Goal: Transaction & Acquisition: Obtain resource

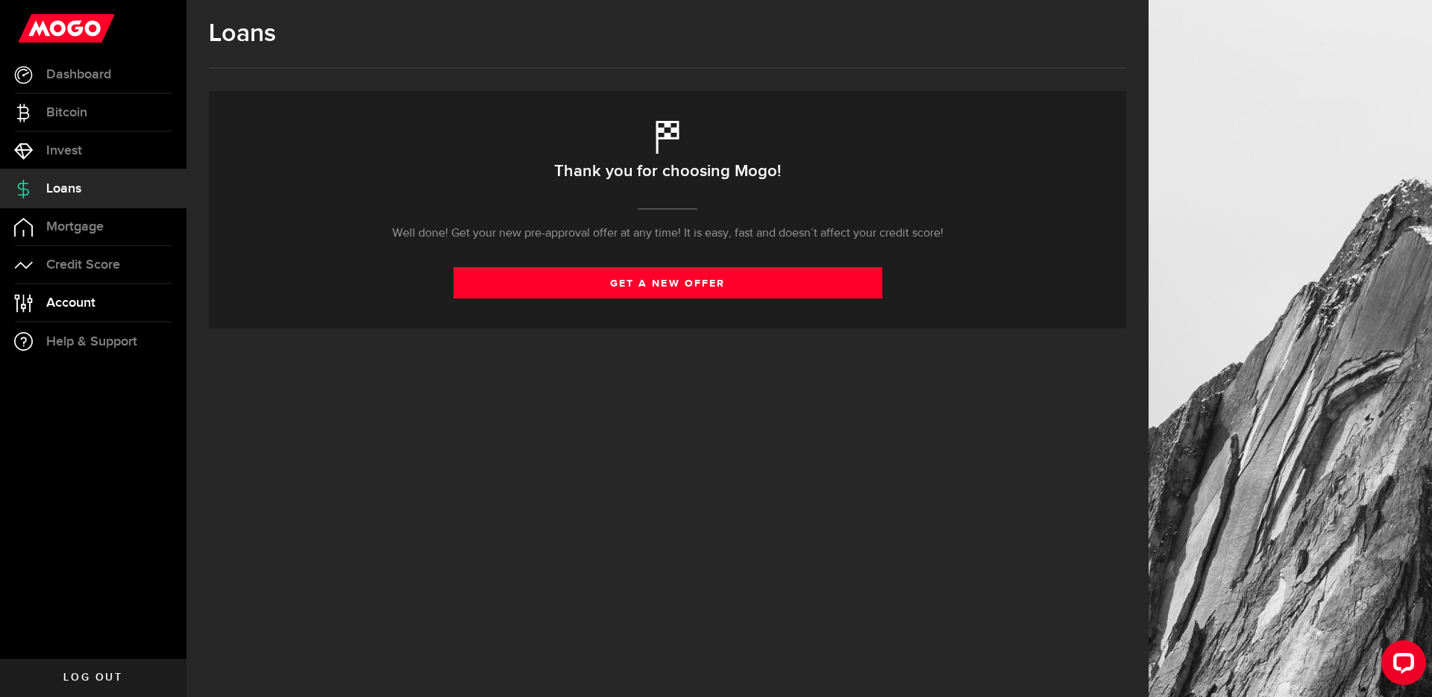
click at [84, 304] on span "Account" at bounding box center [70, 302] width 49 height 13
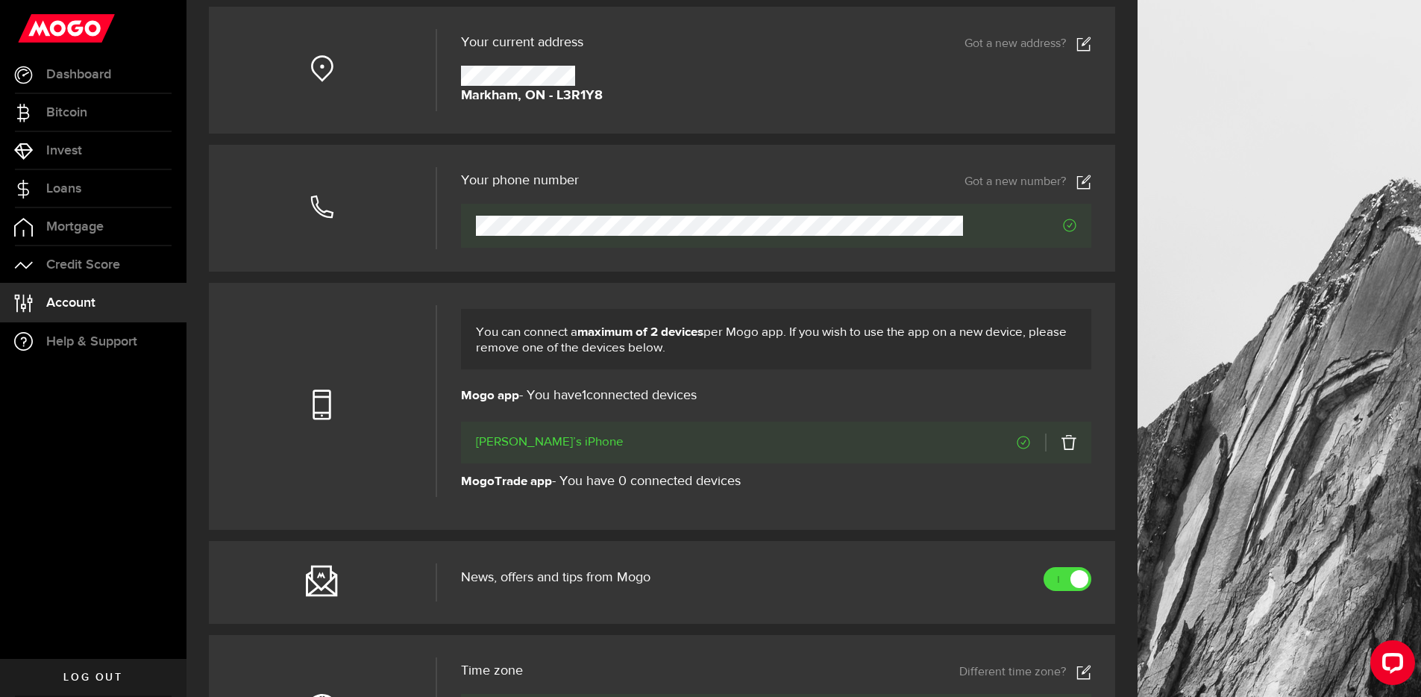
scroll to position [344, 0]
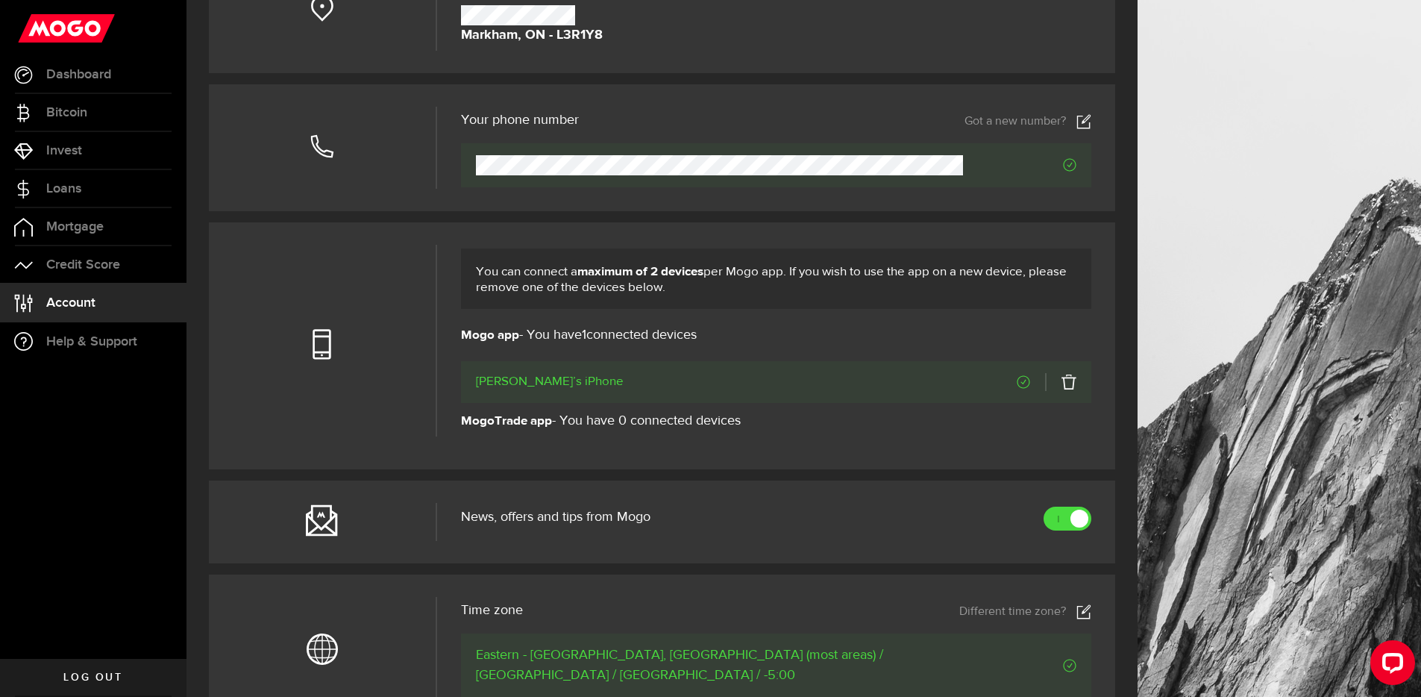
click at [1089, 383] on li "[PERSON_NAME]’s iPhone" at bounding box center [776, 382] width 631 height 42
click at [1076, 385] on link at bounding box center [1060, 382] width 31 height 18
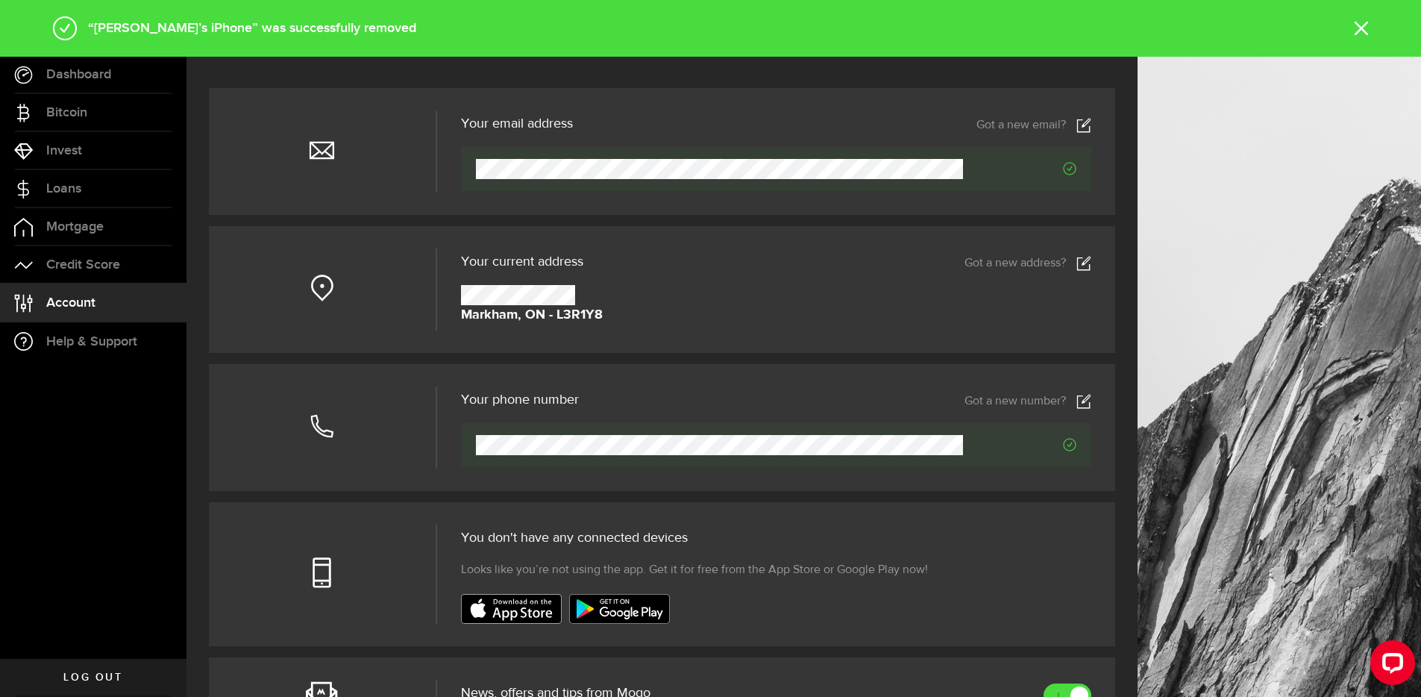
scroll to position [0, 0]
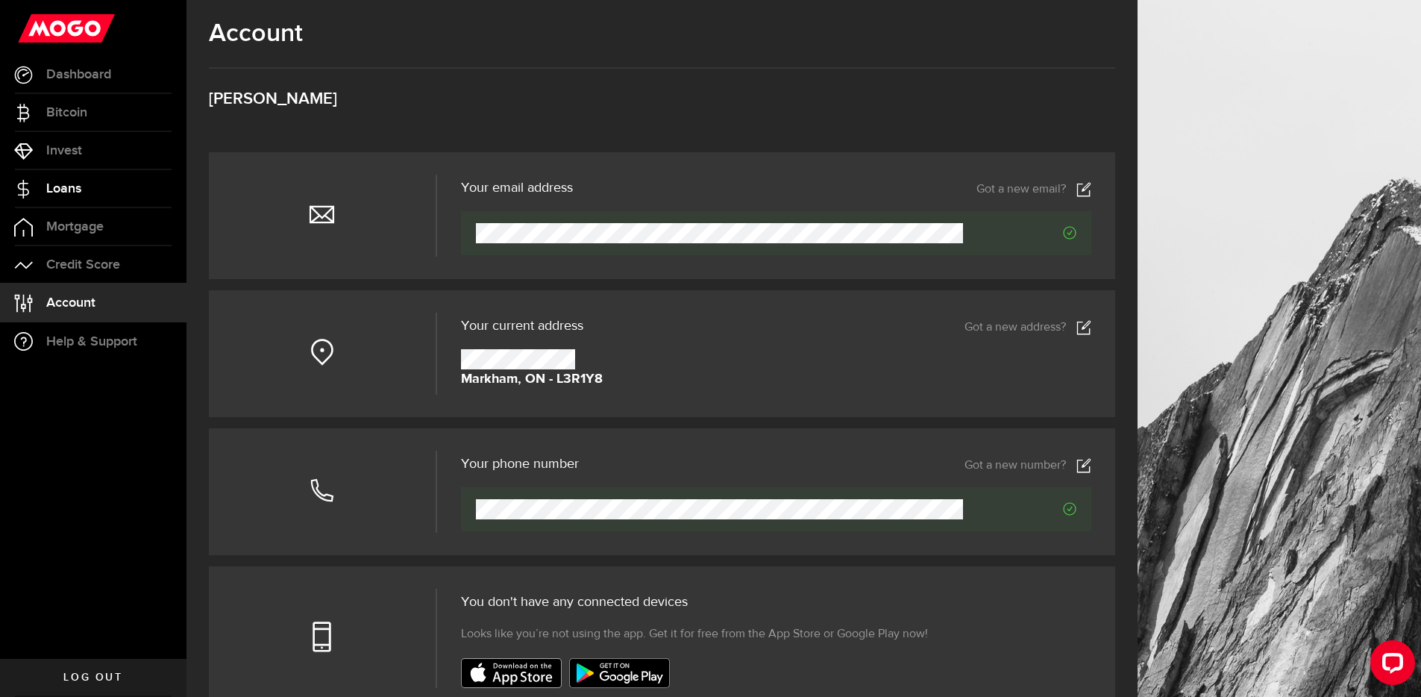
click at [74, 186] on span "Loans" at bounding box center [63, 188] width 35 height 13
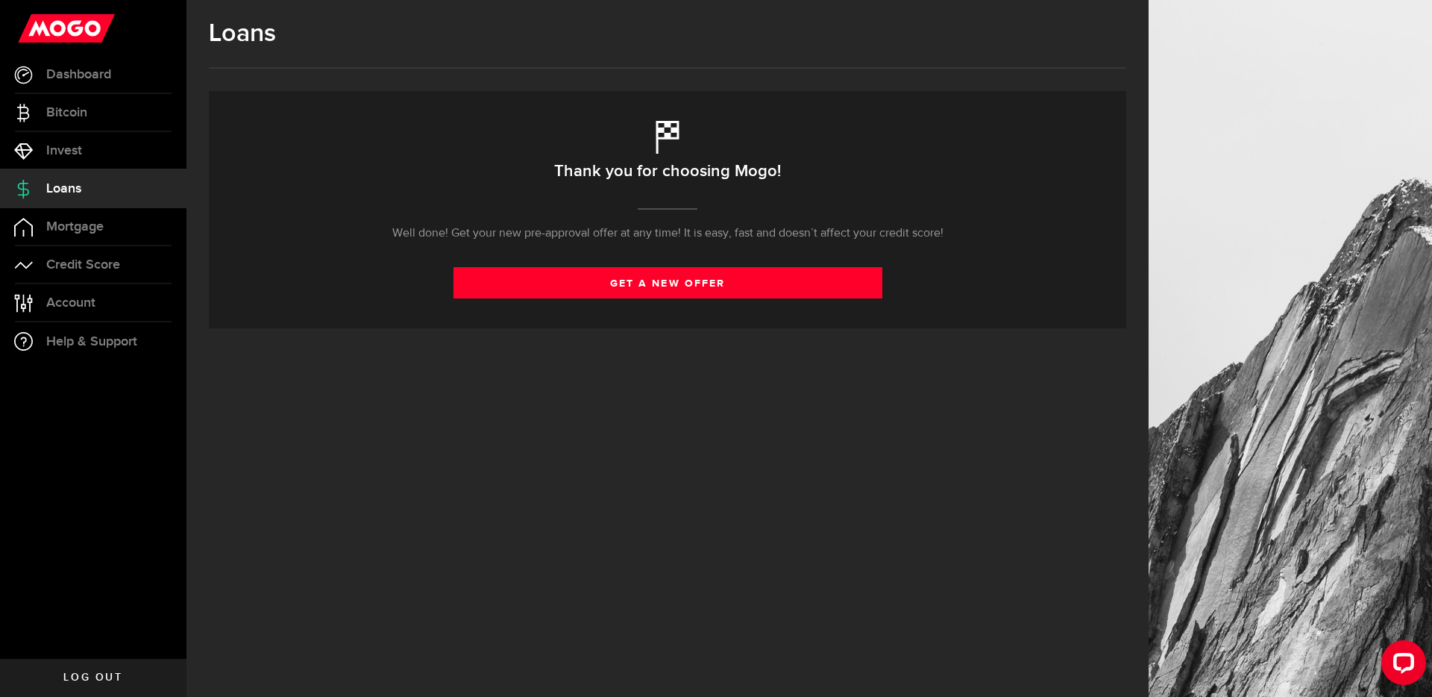
click at [712, 252] on div "Thank you for choosing Mogo! Well done! We’ll contact you as soon as you can ge…" at bounding box center [667, 209] width 917 height 237
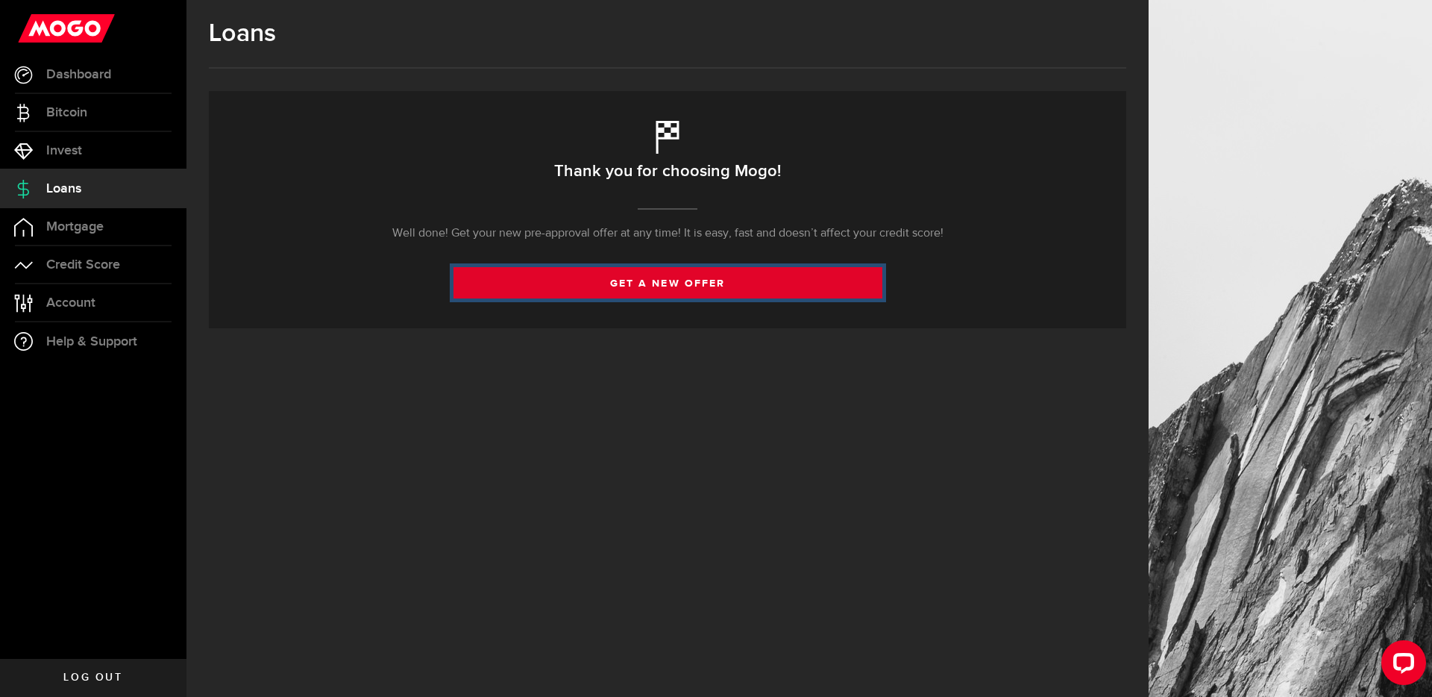
click at [671, 275] on link "get a new offer" at bounding box center [667, 282] width 429 height 31
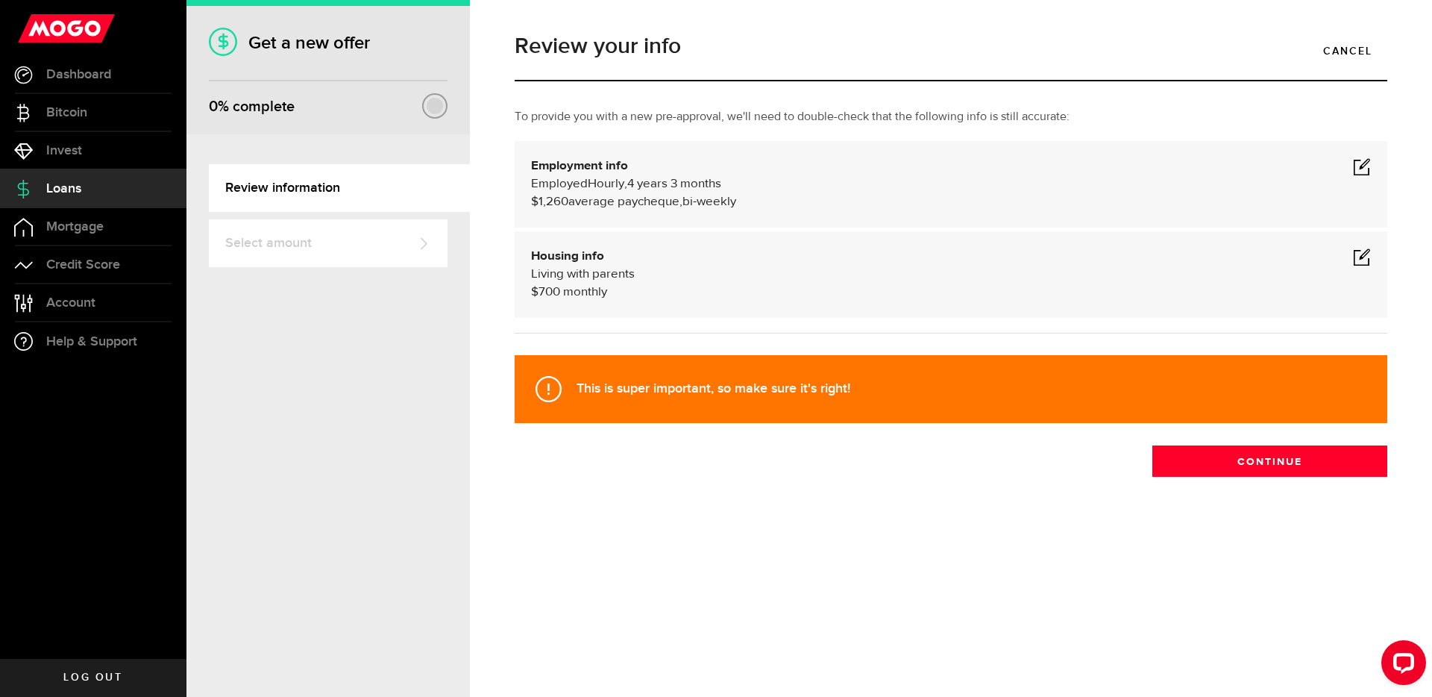
click at [1358, 169] on span at bounding box center [1362, 166] width 18 height 18
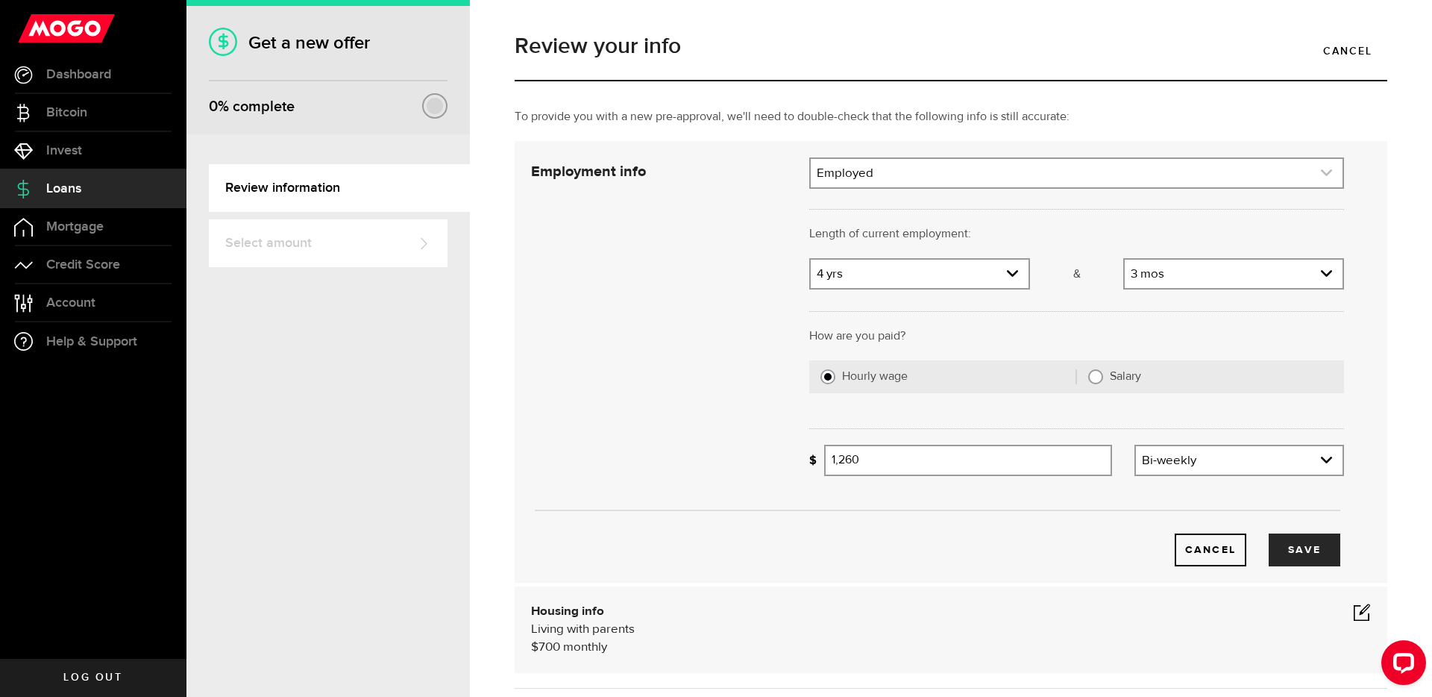
click at [1052, 177] on link "expand select" at bounding box center [1077, 173] width 532 height 28
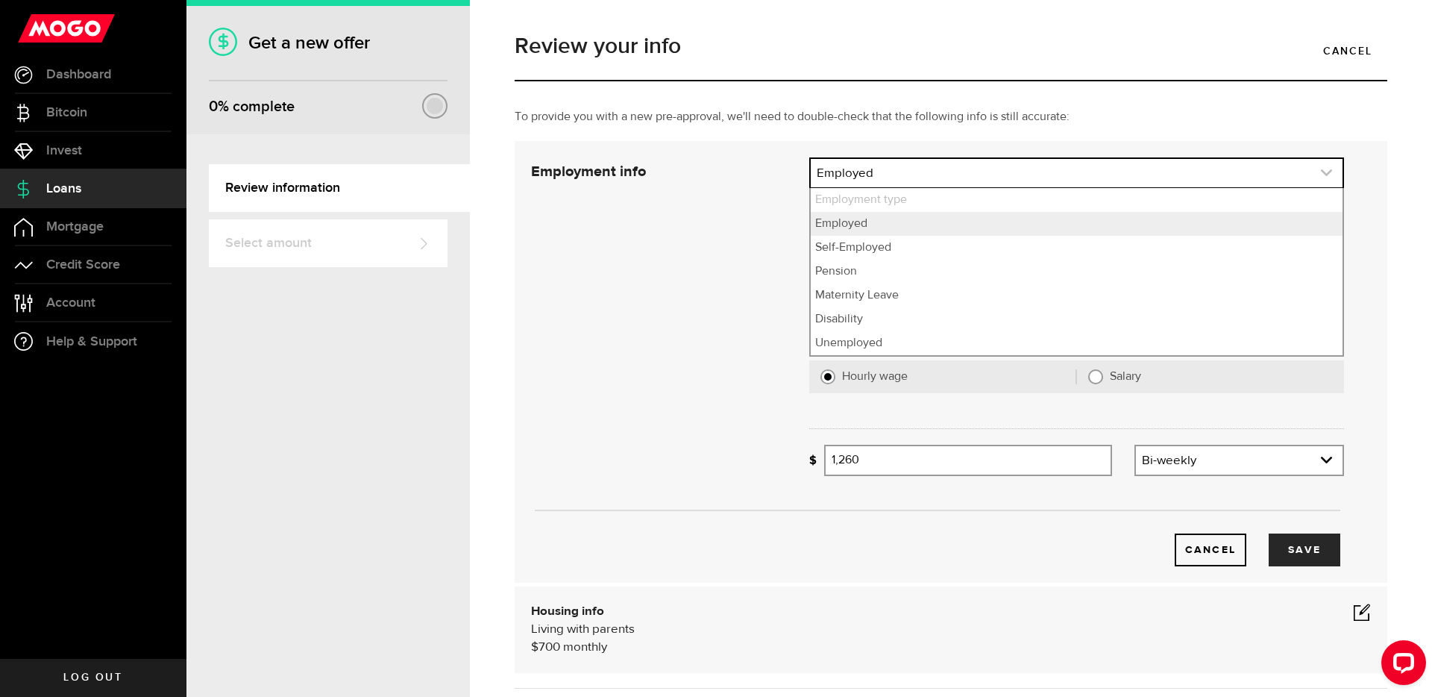
click at [1052, 177] on link "expand select" at bounding box center [1077, 173] width 532 height 28
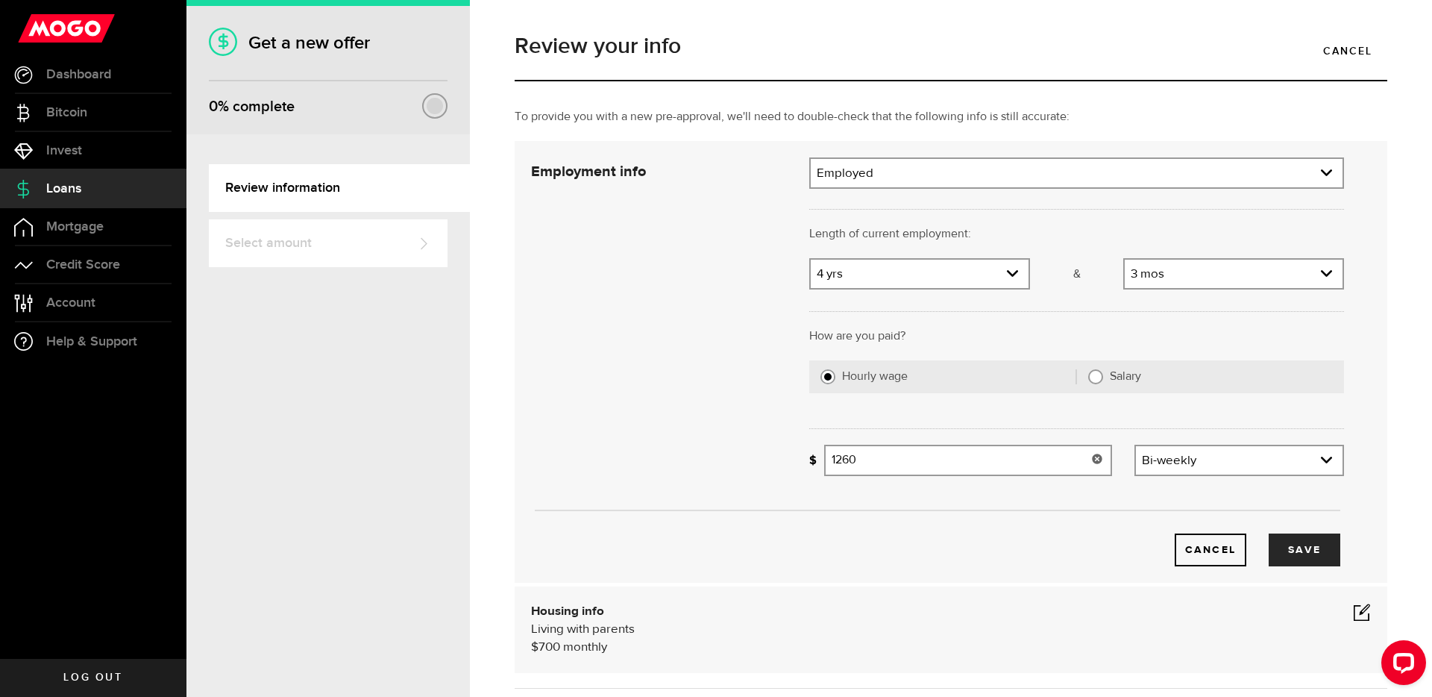
drag, startPoint x: 1001, startPoint y: 456, endPoint x: 744, endPoint y: 449, distance: 257.4
click at [744, 449] on div "Employment info Employment type What's your employment situation like? Employed…" at bounding box center [937, 361] width 835 height 409
type input "1,800"
click at [881, 543] on div "Cancel Save" at bounding box center [934, 549] width 811 height 33
click at [1320, 560] on button "Save" at bounding box center [1305, 549] width 72 height 33
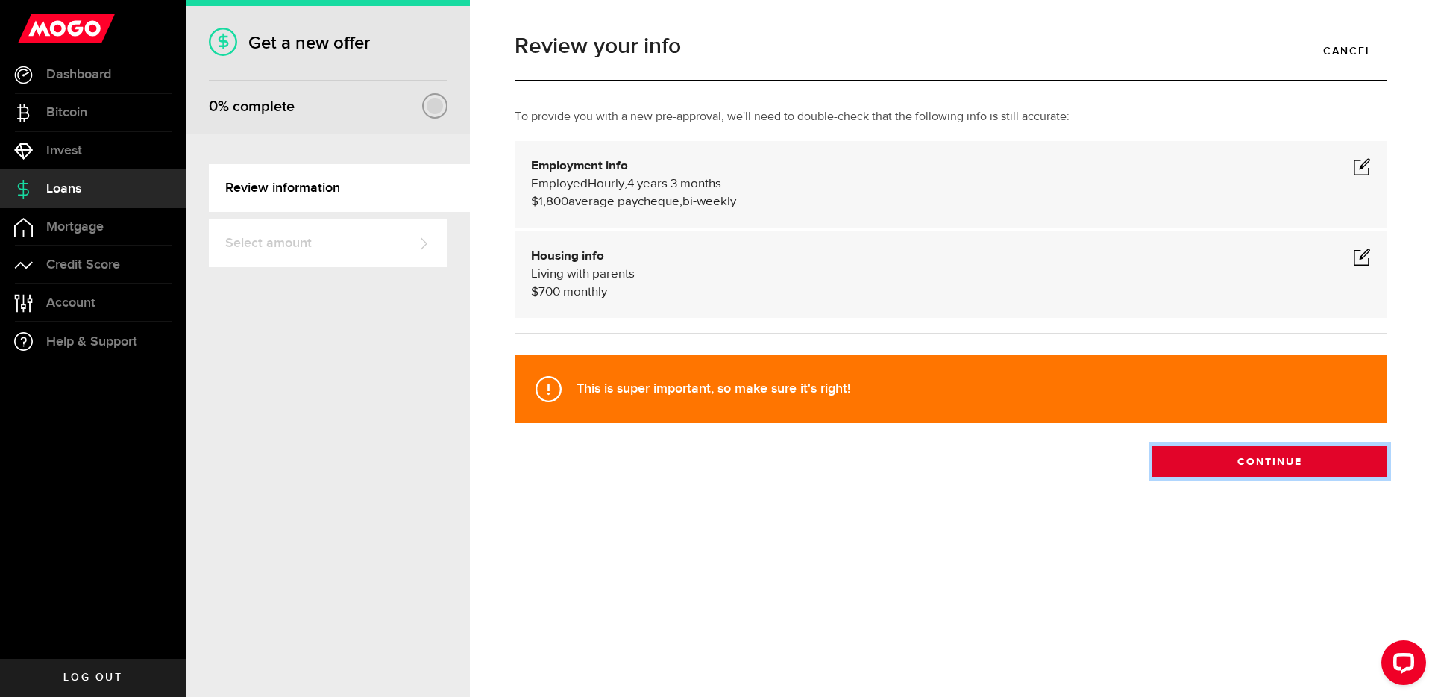
click at [1265, 458] on button "Continue" at bounding box center [1269, 460] width 235 height 31
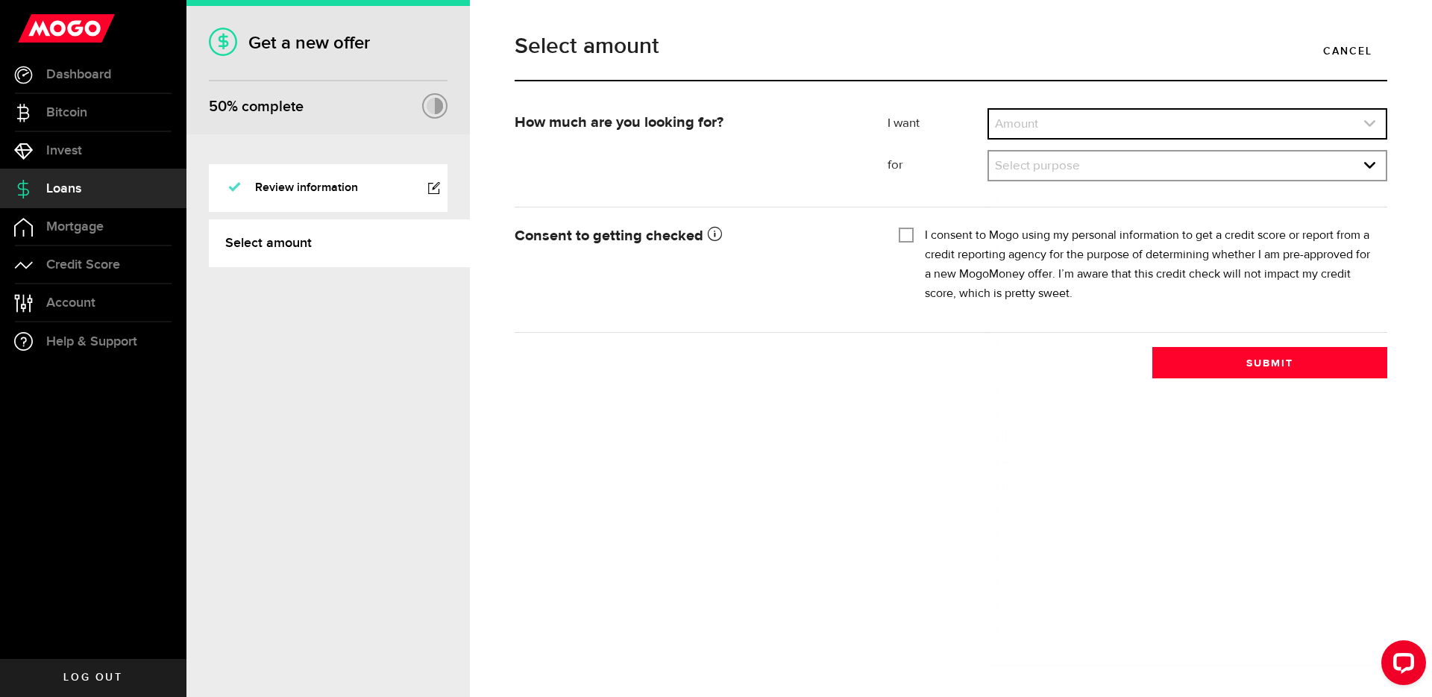
click at [1084, 126] on link "expand select" at bounding box center [1187, 124] width 397 height 28
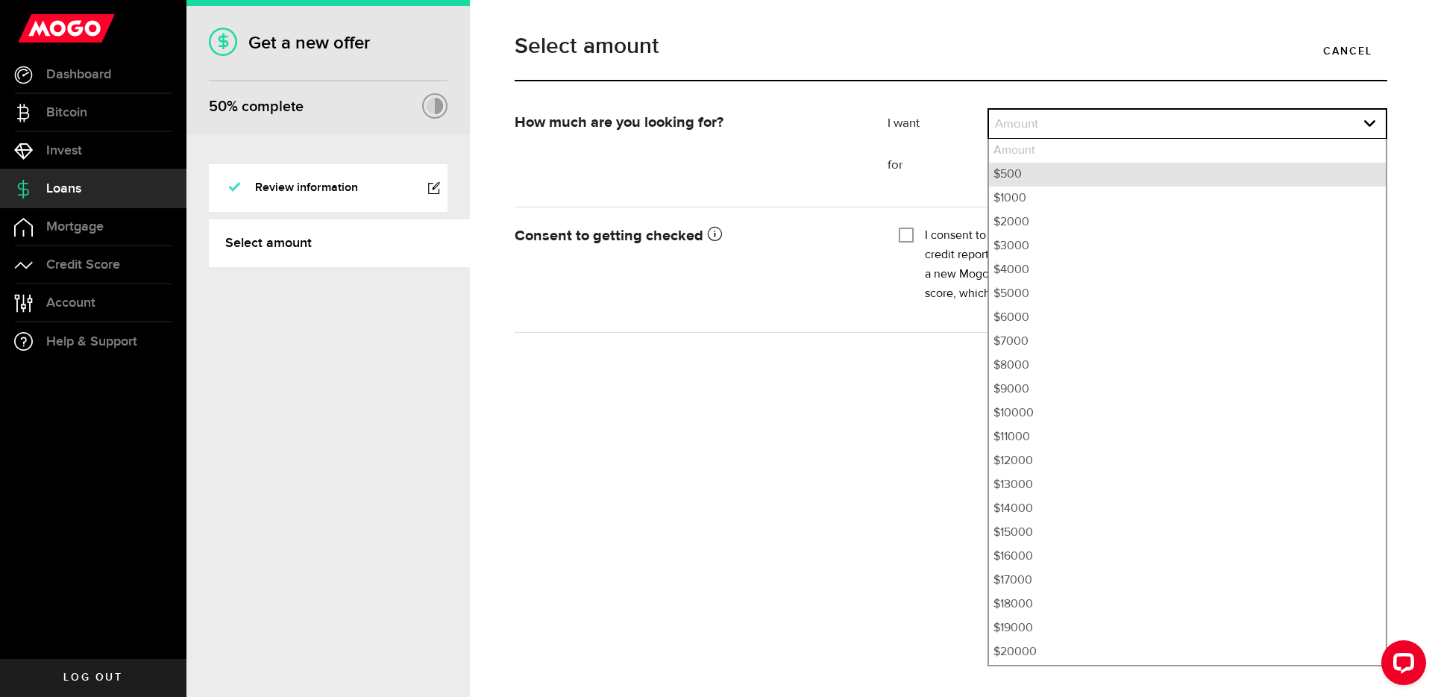
click at [1065, 168] on li "$500" at bounding box center [1187, 175] width 397 height 24
select select "500"
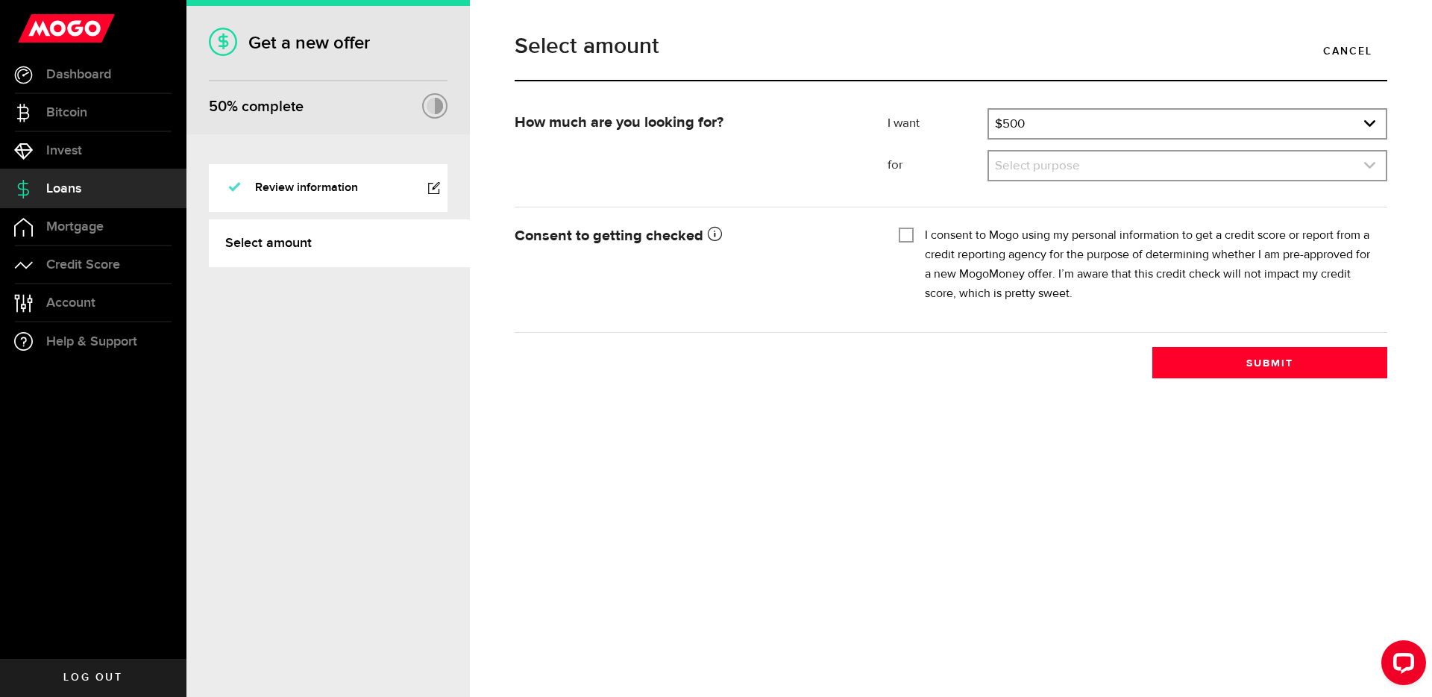
click at [1065, 167] on link "expand select" at bounding box center [1187, 165] width 397 height 28
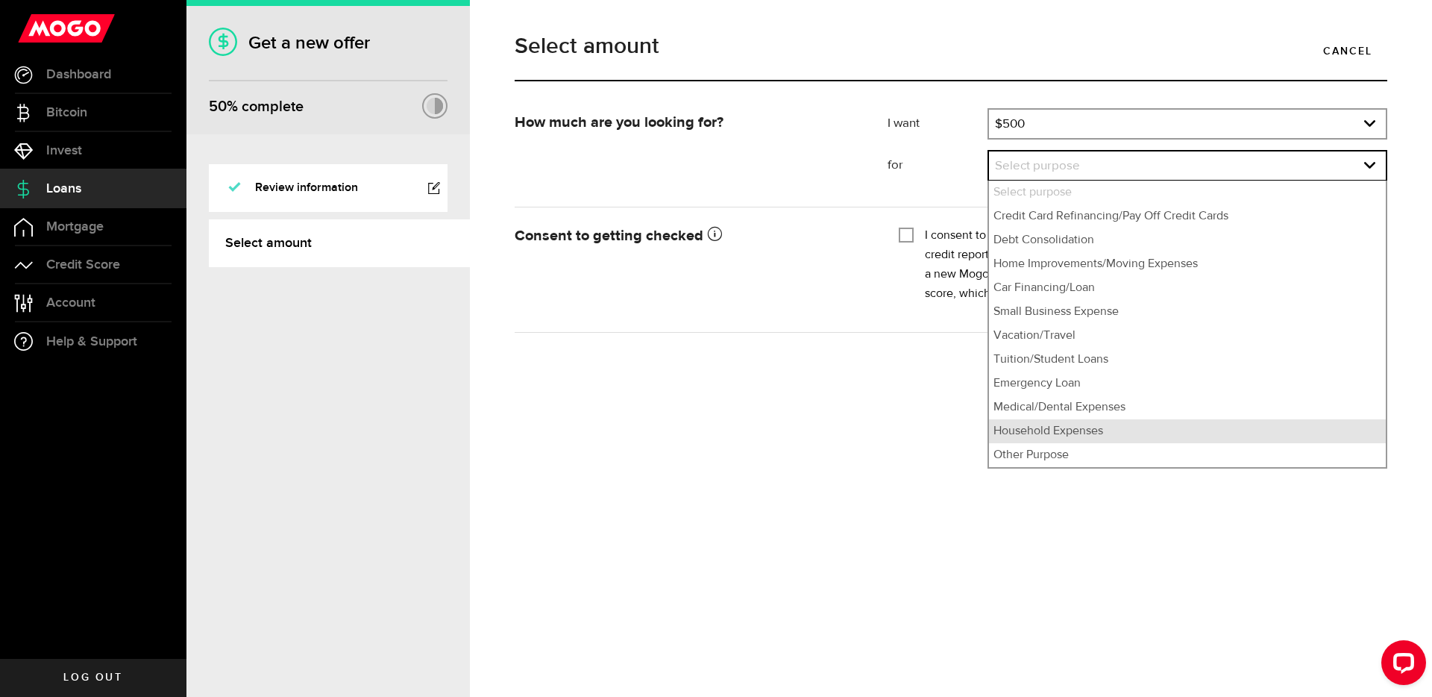
click at [1112, 429] on li "Household Expenses" at bounding box center [1187, 431] width 397 height 24
select select "Household Expenses"
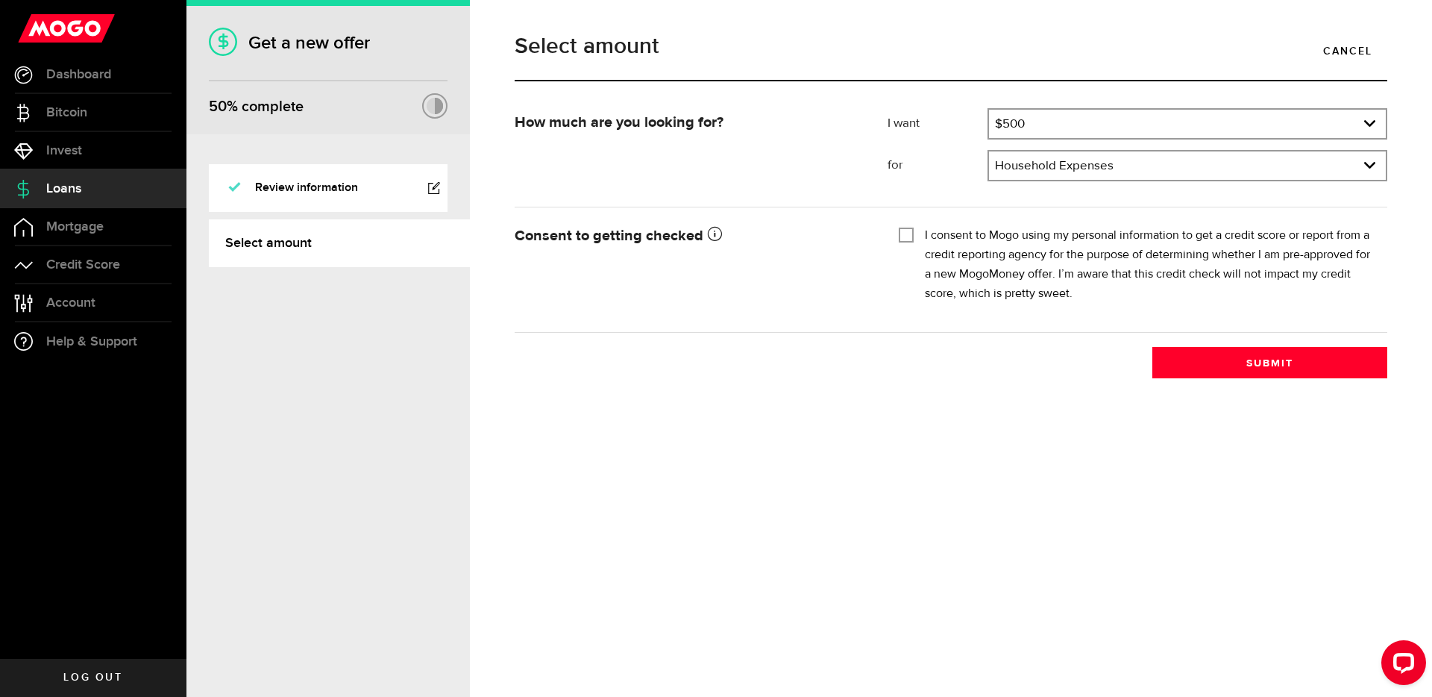
click at [970, 251] on label "I consent to Mogo using my personal information to get a credit score or report…" at bounding box center [1150, 265] width 451 height 78
click at [914, 241] on input "I consent to Mogo using my personal information to get a credit score or report…" at bounding box center [906, 233] width 15 height 15
checkbox input "true"
click at [1248, 372] on button "Submit" at bounding box center [1269, 362] width 235 height 31
